Goal: Task Accomplishment & Management: Manage account settings

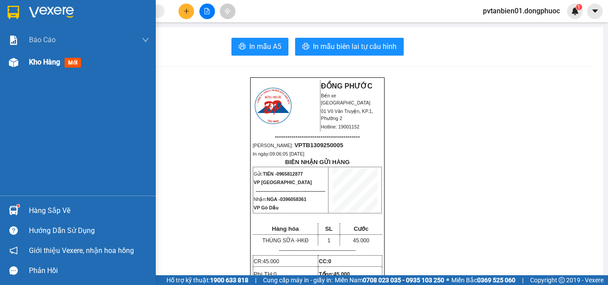
click at [41, 62] on span "Kho hàng" at bounding box center [44, 62] width 31 height 8
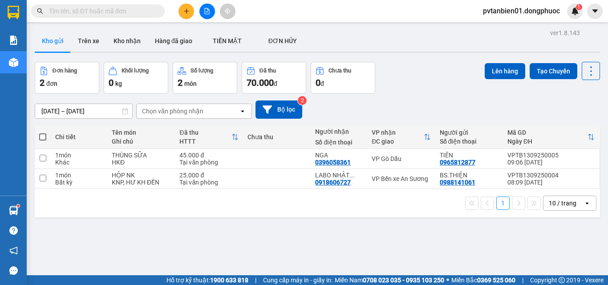
click at [43, 135] on span at bounding box center [42, 136] width 7 height 7
click at [43, 133] on input "checkbox" at bounding box center [43, 133] width 0 height 0
checkbox input "true"
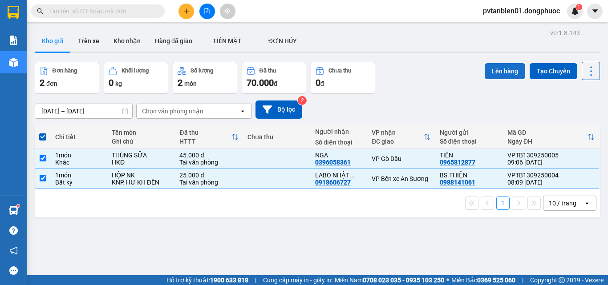
click at [496, 65] on button "Lên hàng" at bounding box center [504, 71] width 40 height 16
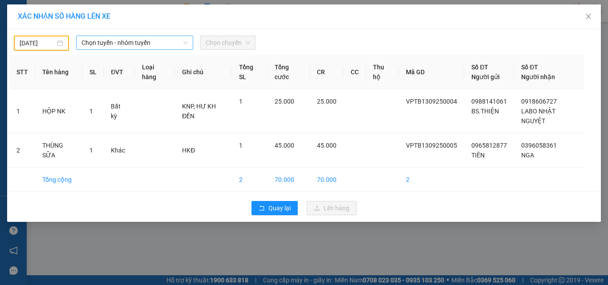
click at [113, 47] on span "Chọn tuyến - nhóm tuyến" at bounding box center [134, 42] width 106 height 13
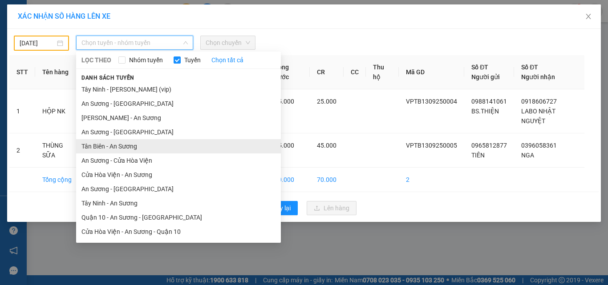
click at [101, 145] on li "Tân Biên - An Sương" at bounding box center [178, 146] width 205 height 14
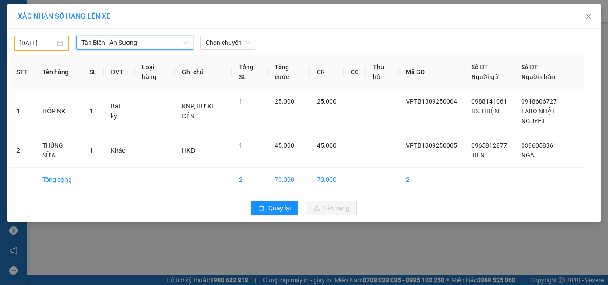
click at [35, 39] on input "[DATE]" at bounding box center [38, 43] width 36 height 10
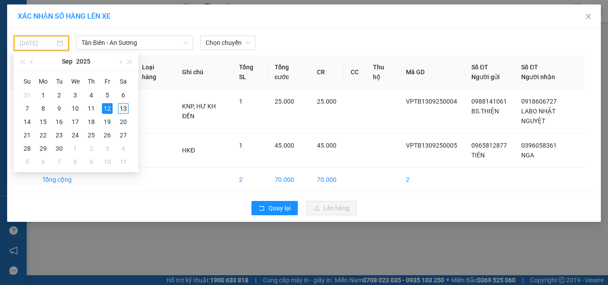
click at [122, 107] on div "13" at bounding box center [123, 108] width 11 height 11
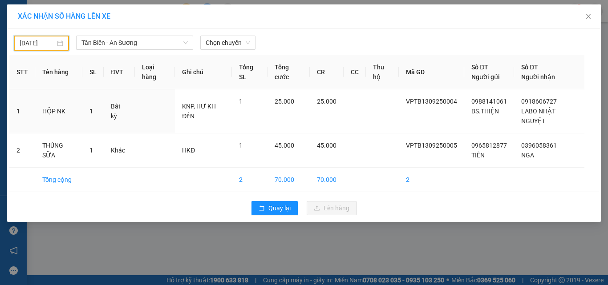
type input "[DATE]"
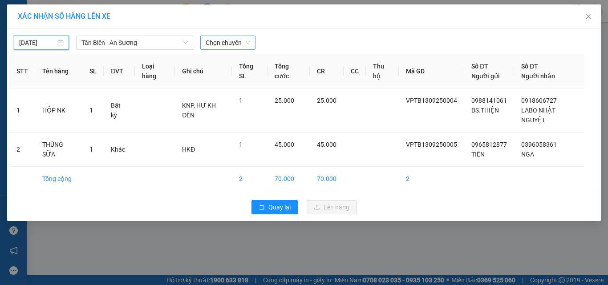
click at [224, 40] on span "Chọn chuyến" at bounding box center [227, 42] width 44 height 13
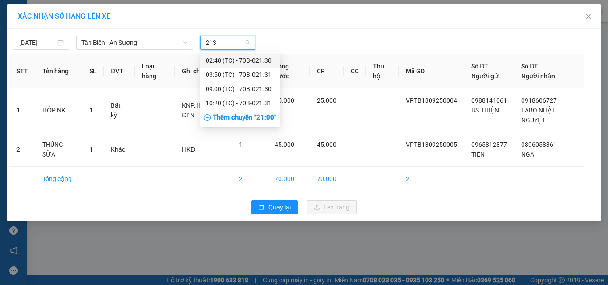
type input "2130"
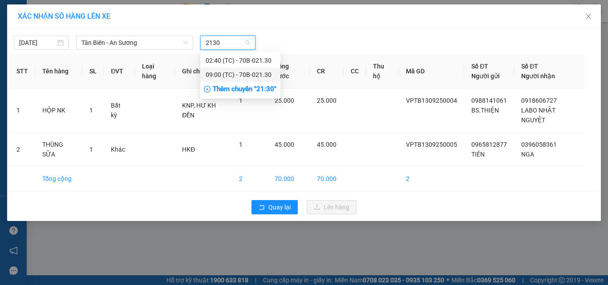
click at [254, 72] on div "09:00 (TC) - 70B-021.30" at bounding box center [239, 75] width 69 height 10
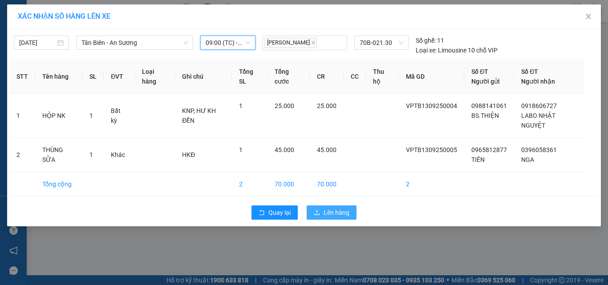
click at [338, 210] on span "Lên hàng" at bounding box center [336, 213] width 26 height 10
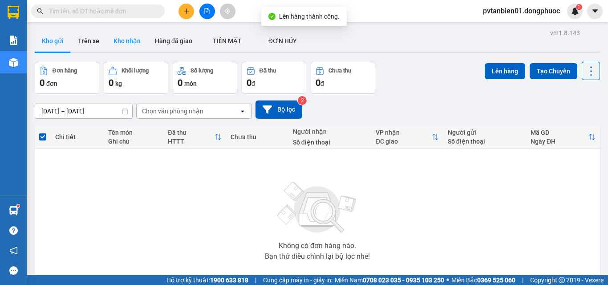
click at [126, 41] on button "Kho nhận" at bounding box center [126, 40] width 41 height 21
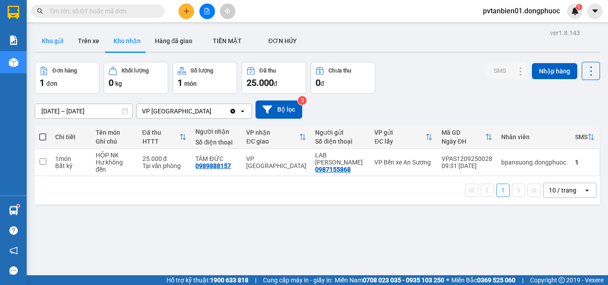
click at [52, 44] on button "Kho gửi" at bounding box center [53, 40] width 36 height 21
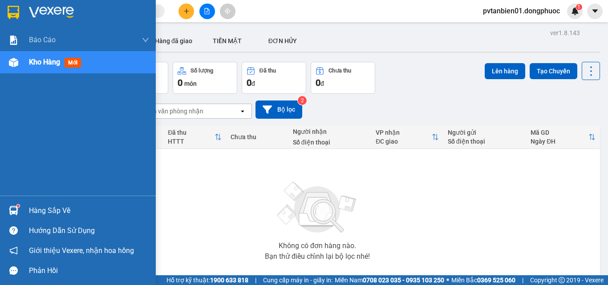
drag, startPoint x: 47, startPoint y: 209, endPoint x: 73, endPoint y: 214, distance: 26.2
click at [51, 211] on div "Hàng sắp về" at bounding box center [89, 210] width 120 height 13
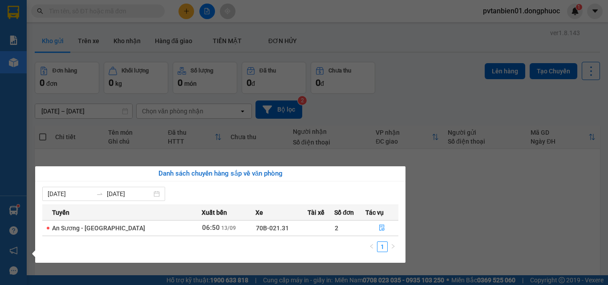
click at [497, 219] on section "Kết quả tìm kiếm ( 0 ) Bộ lọc Ngày tạo đơn gần nhất No Data pvtanbien01.dongphu…" at bounding box center [304, 142] width 608 height 285
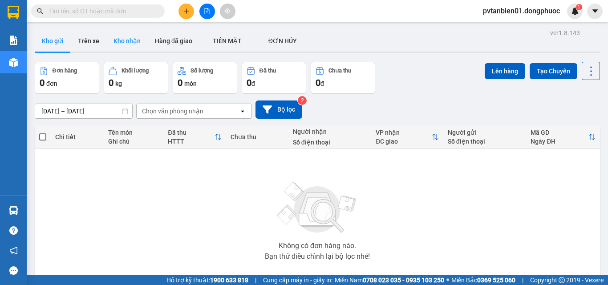
click at [117, 43] on button "Kho nhận" at bounding box center [126, 40] width 41 height 21
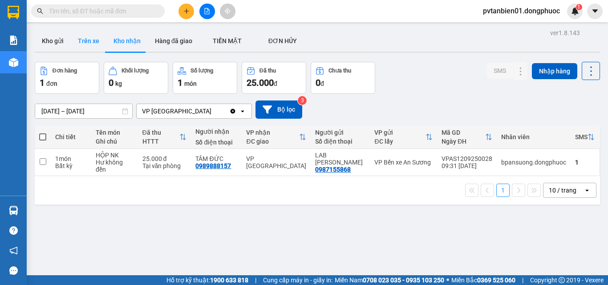
click at [89, 43] on button "Trên xe" at bounding box center [89, 40] width 36 height 21
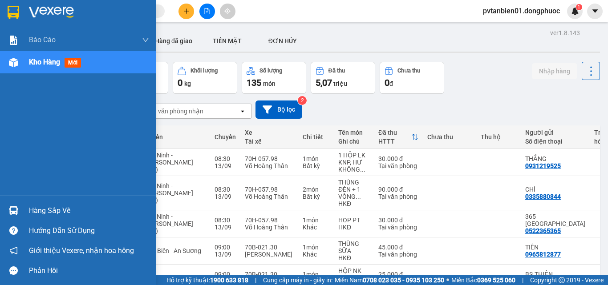
click at [55, 211] on div "Hàng sắp về" at bounding box center [89, 210] width 120 height 13
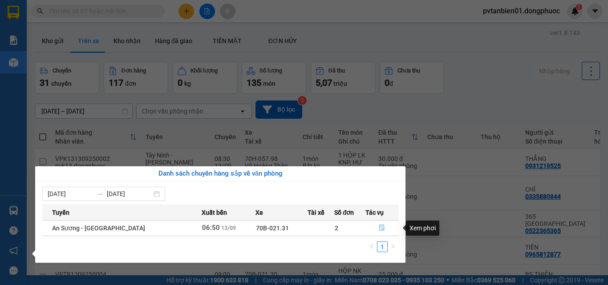
click at [378, 228] on icon "file-done" at bounding box center [381, 228] width 6 height 6
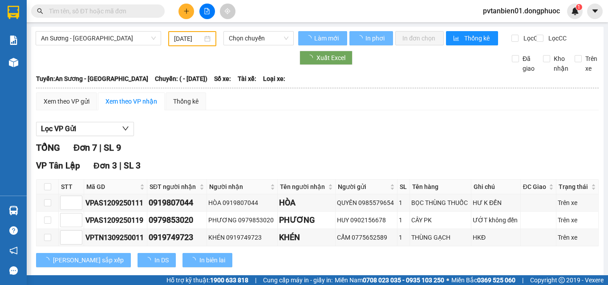
type input "[DATE]"
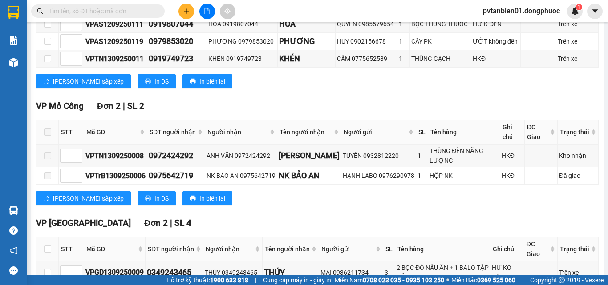
scroll to position [258, 0]
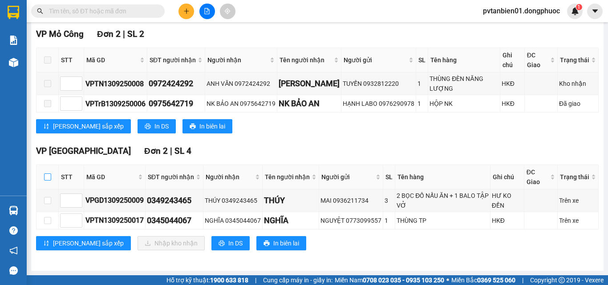
click at [51, 177] on input "checkbox" at bounding box center [47, 176] width 7 height 7
checkbox input "true"
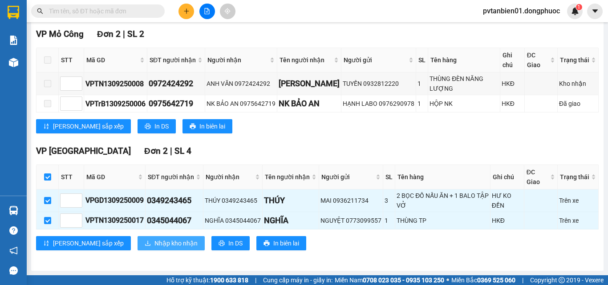
click at [154, 247] on span "Nhập kho nhận" at bounding box center [175, 243] width 43 height 10
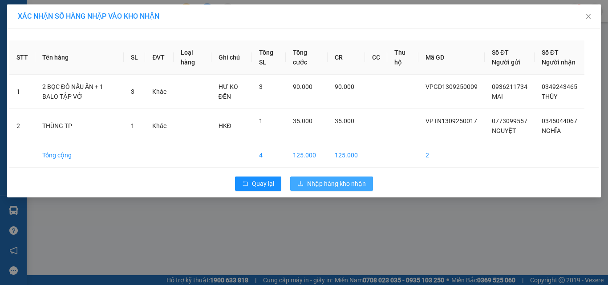
click at [342, 189] on span "Nhập hàng kho nhận" at bounding box center [336, 184] width 59 height 10
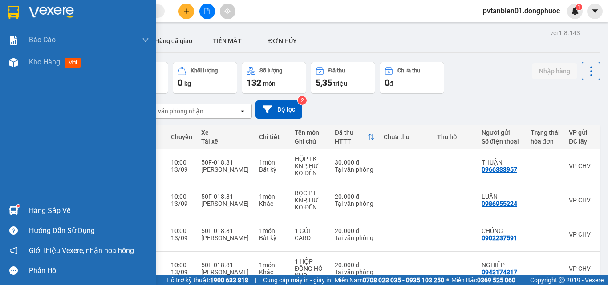
click at [44, 211] on div "Hàng sắp về" at bounding box center [89, 210] width 120 height 13
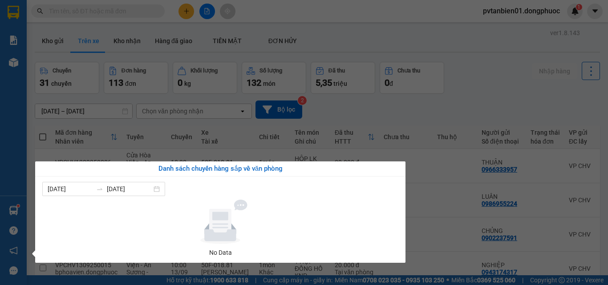
click at [477, 87] on section "Kết quả tìm kiếm ( 0 ) Bộ lọc Ngày tạo đơn gần nhất No Data pvtanbien01.dongphu…" at bounding box center [304, 142] width 608 height 285
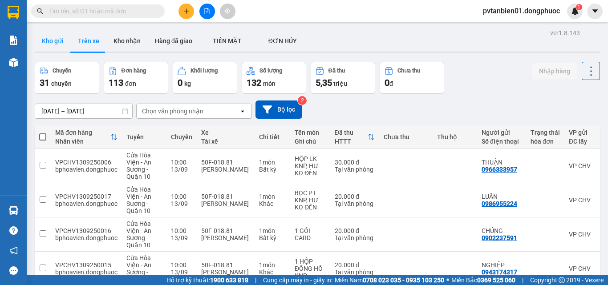
click at [52, 41] on button "Kho gửi" at bounding box center [53, 40] width 36 height 21
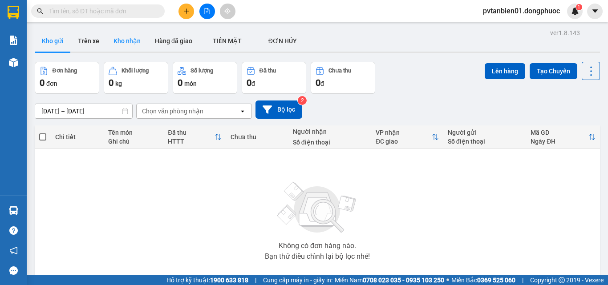
click at [126, 41] on button "Kho nhận" at bounding box center [126, 40] width 41 height 21
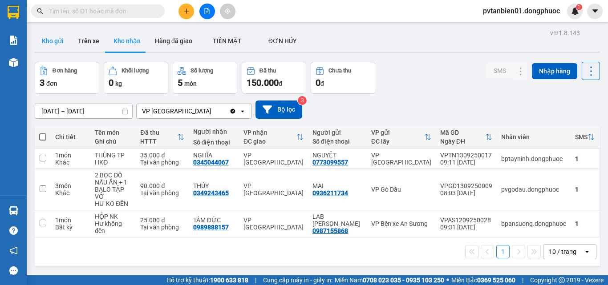
click at [58, 41] on button "Kho gửi" at bounding box center [53, 40] width 36 height 21
